Goal: Information Seeking & Learning: Learn about a topic

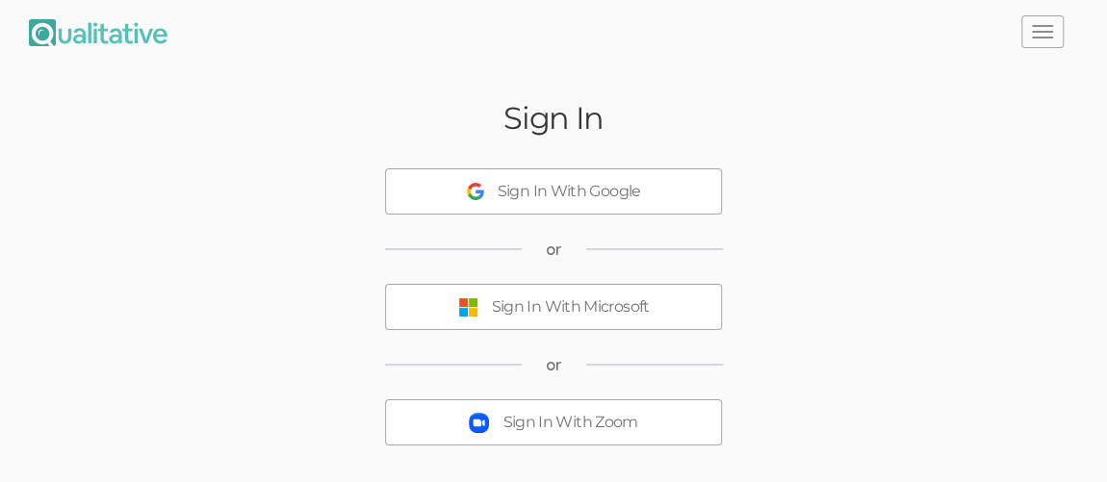
click at [642, 303] on div "Sign In With Microsoft" at bounding box center [571, 307] width 158 height 22
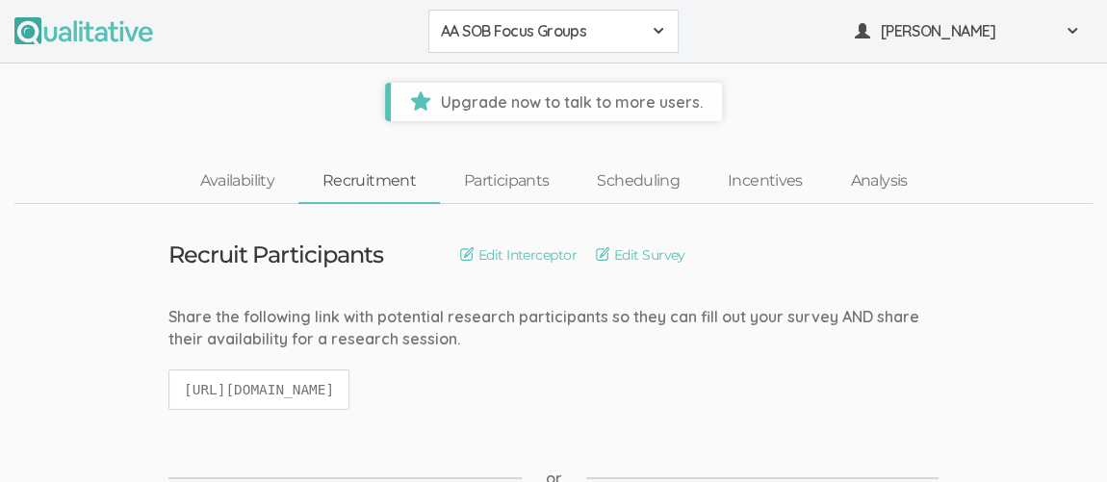
click at [653, 34] on span at bounding box center [657, 30] width 15 height 15
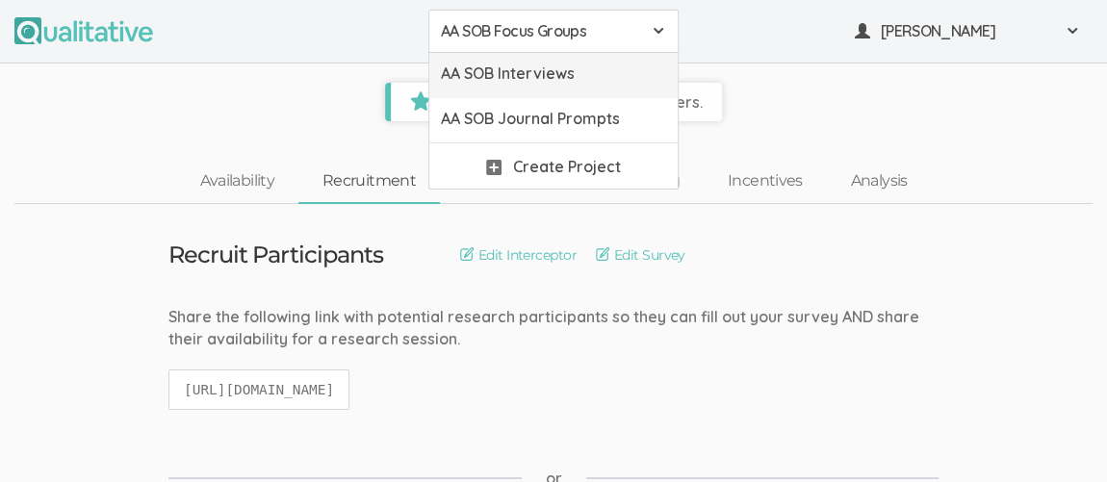
click at [598, 75] on span "AA SOB Interviews" at bounding box center [553, 74] width 225 height 22
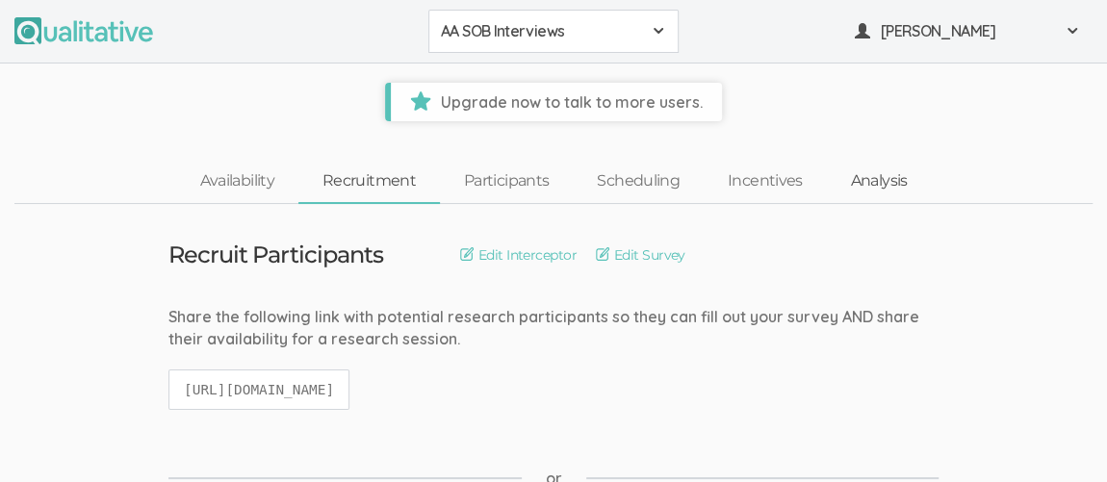
click at [904, 191] on link "Analysis" at bounding box center [878, 181] width 105 height 41
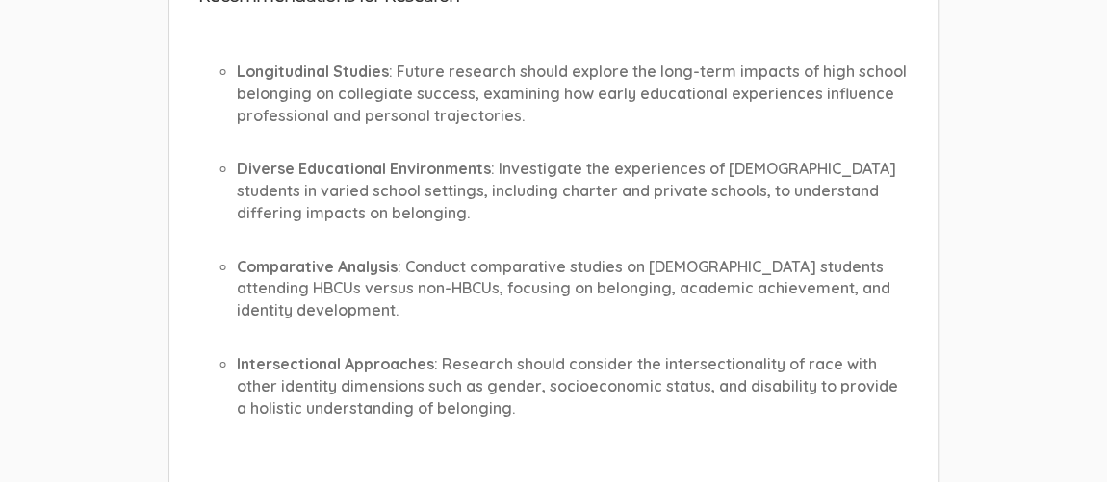
scroll to position [1858, 0]
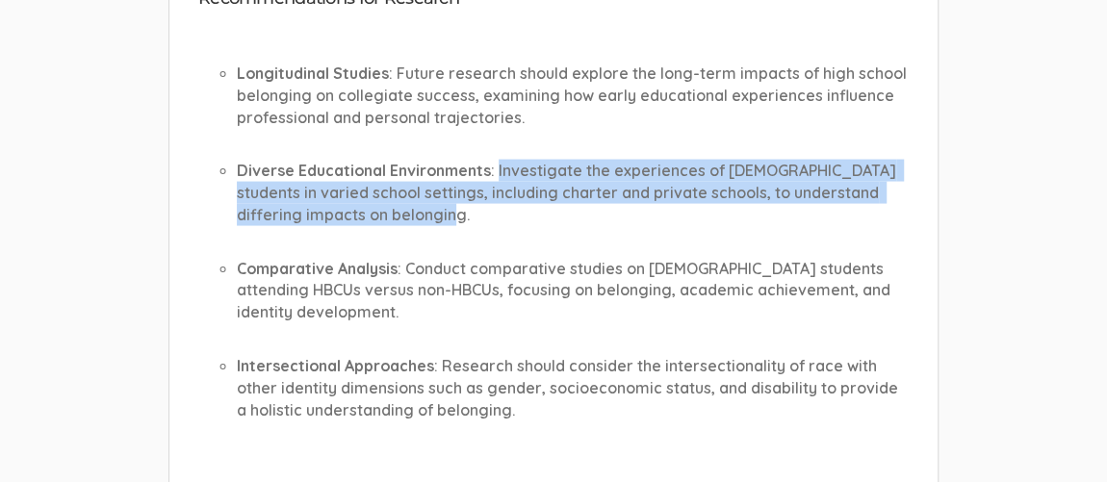
drag, startPoint x: 496, startPoint y: 168, endPoint x: 510, endPoint y: 219, distance: 53.0
click at [510, 219] on p "Diverse Educational Environments : Investigate the experiences of [DEMOGRAPHIC_…" at bounding box center [573, 193] width 672 height 66
copy p "Investigate the experiences of [DEMOGRAPHIC_DATA] students in varied school set…"
